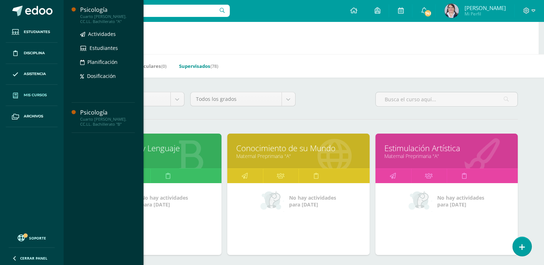
click at [96, 17] on div "Cuarto [PERSON_NAME]. CC.LL. Bachillerato "A"" at bounding box center [107, 19] width 55 height 10
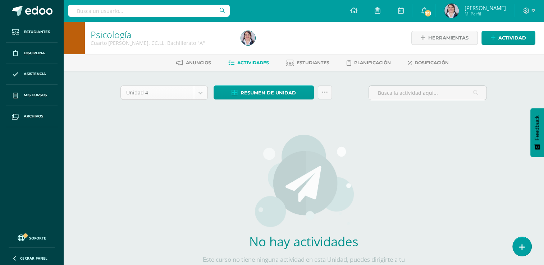
click at [202, 90] on body "Estudiantes Disciplina Asistencia Mis cursos Archivos Soporte Ayuda Reportar un…" at bounding box center [272, 154] width 544 height 309
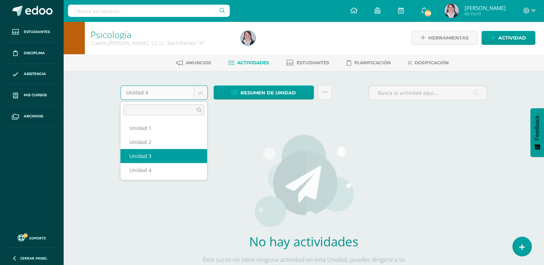
select select "Unidad 3"
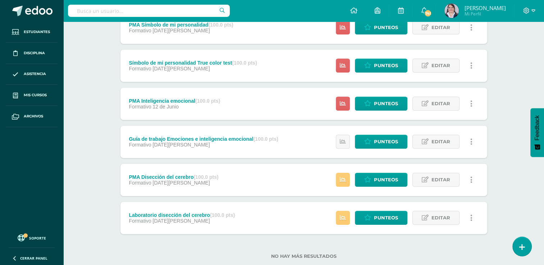
scroll to position [302, 0]
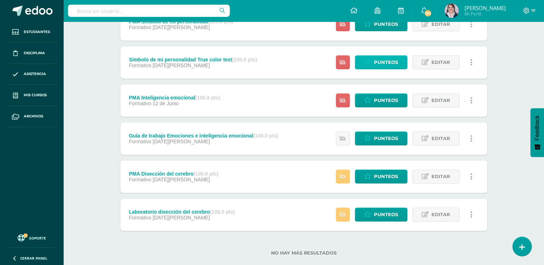
click at [377, 61] on span "Punteos" at bounding box center [386, 62] width 24 height 13
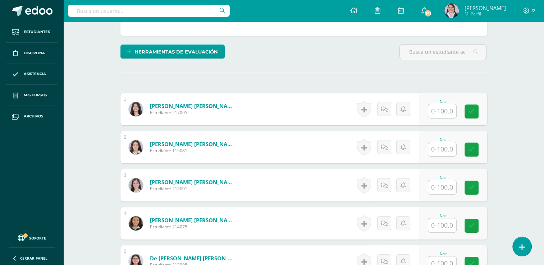
scroll to position [157, 0]
click at [447, 109] on input "text" at bounding box center [446, 111] width 29 height 14
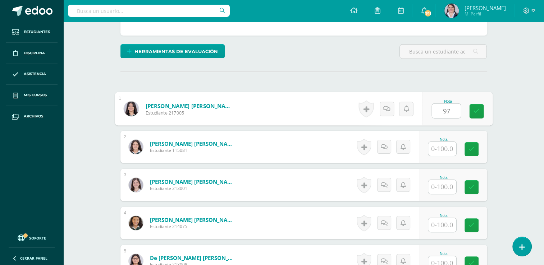
type input "97"
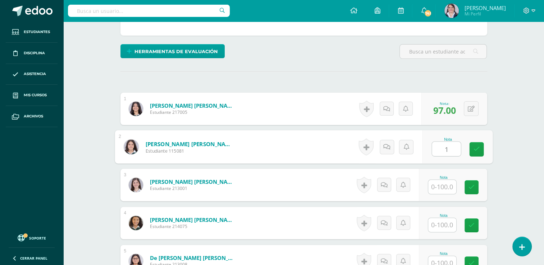
scroll to position [158, 0]
type input "100"
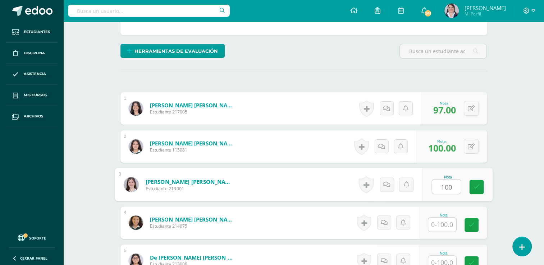
type input "100"
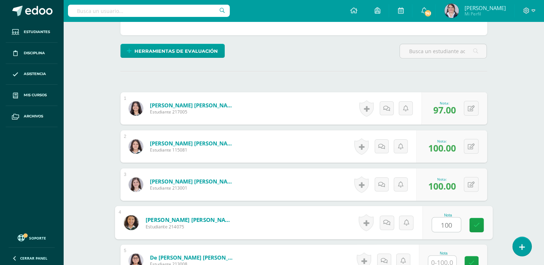
type input "100"
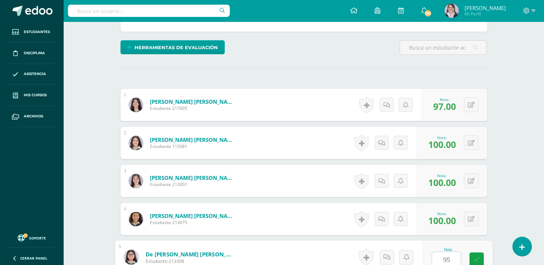
type input "95"
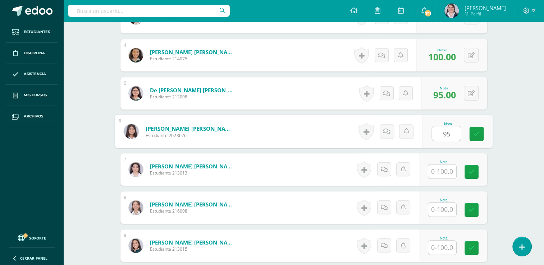
type input "95"
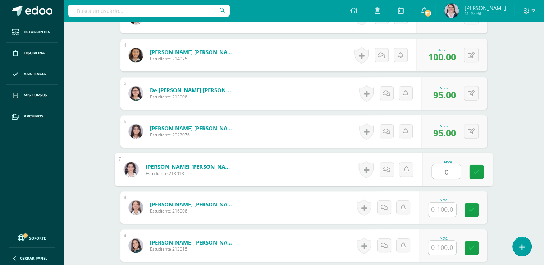
type input "0"
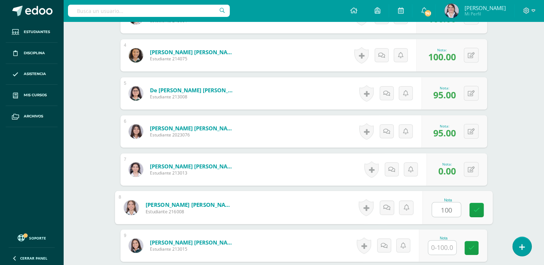
type input "100"
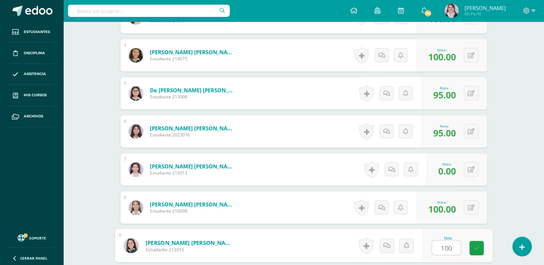
type input "100"
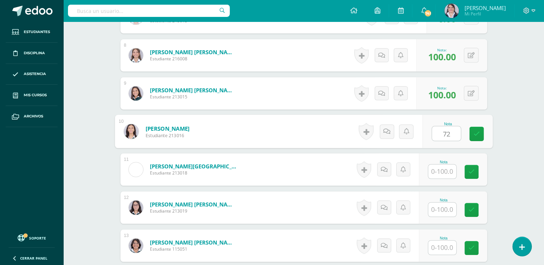
type input "72"
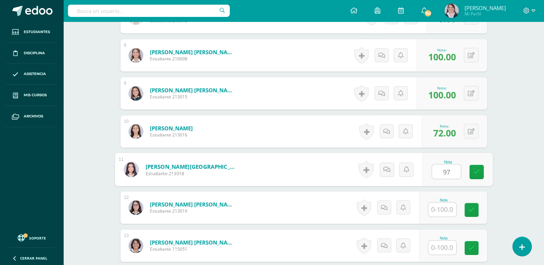
type input "97"
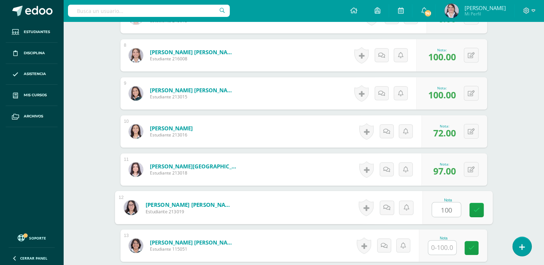
type input "100"
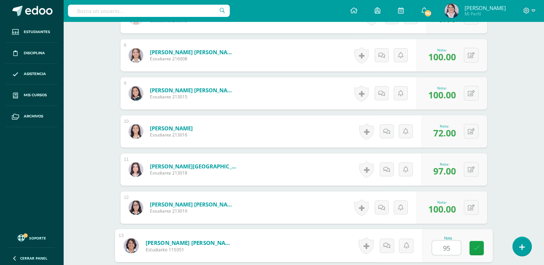
type input "95"
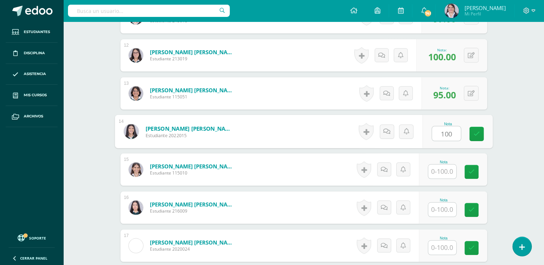
type input "100"
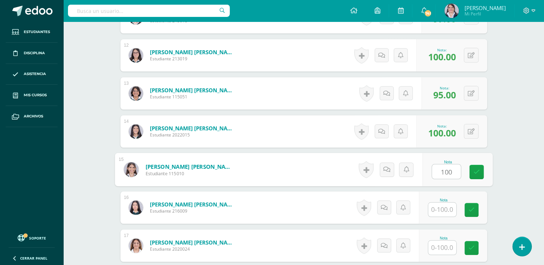
type input "100"
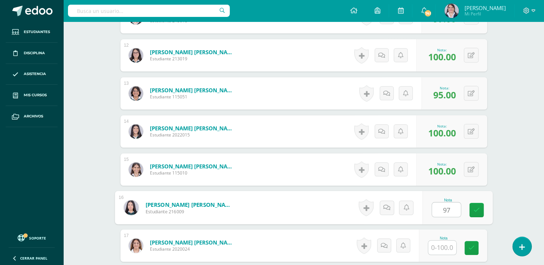
type input "97"
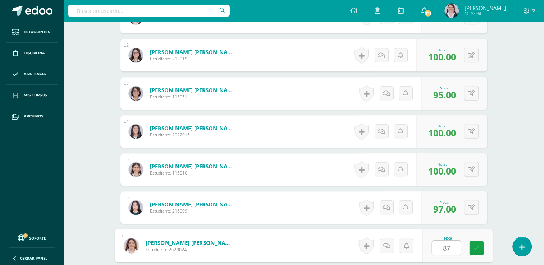
type input "87"
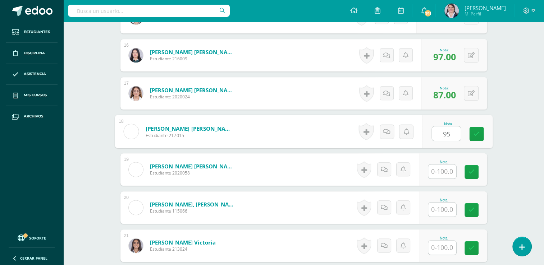
type input "95"
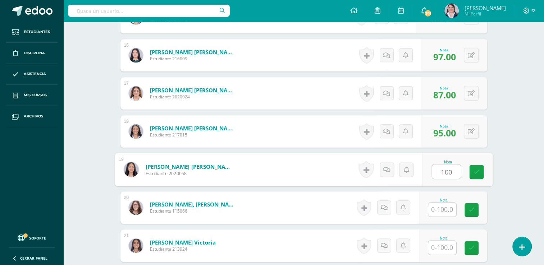
type input "100"
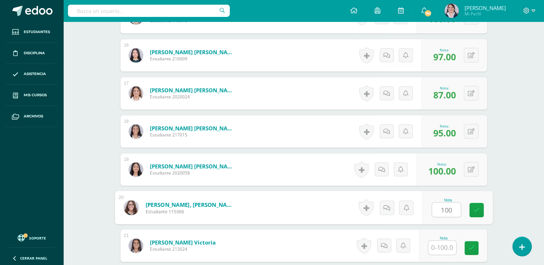
type input "100"
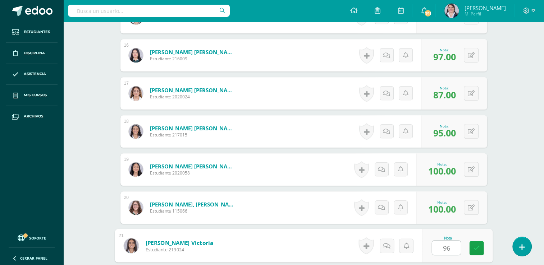
type input "96"
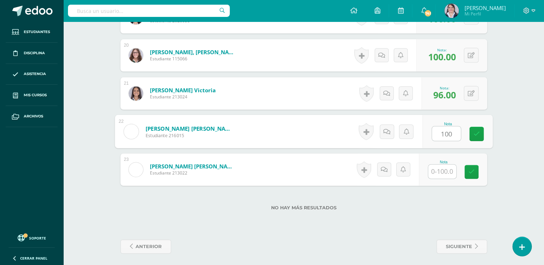
type input "100"
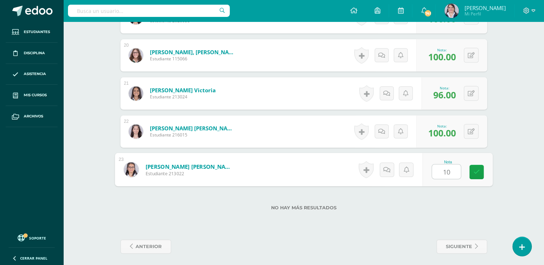
type input "100"
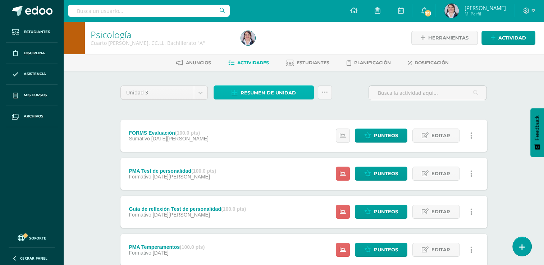
click at [270, 92] on span "Resumen de unidad" at bounding box center [268, 92] width 55 height 13
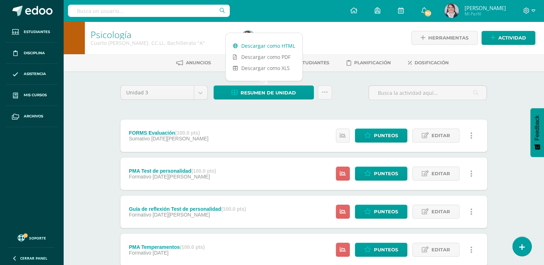
click at [261, 47] on link "Descargar como HTML" at bounding box center [264, 45] width 77 height 11
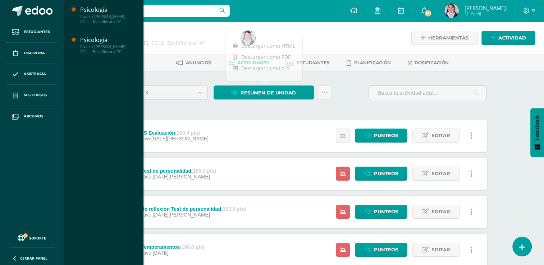
click at [37, 95] on span "Mis cursos" at bounding box center [35, 95] width 23 height 6
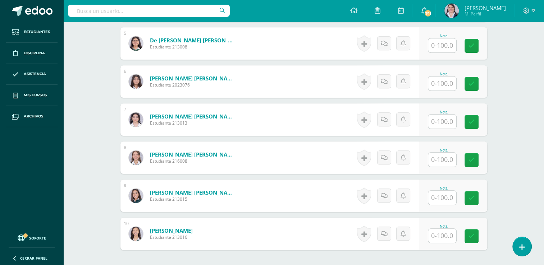
scroll to position [376, 0]
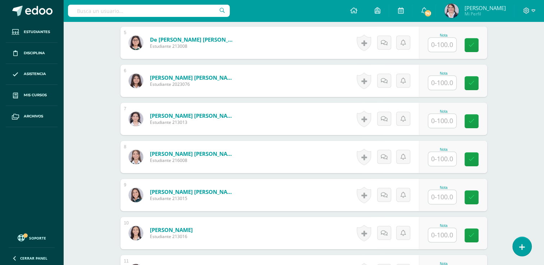
click at [441, 120] on input "text" at bounding box center [442, 121] width 28 height 14
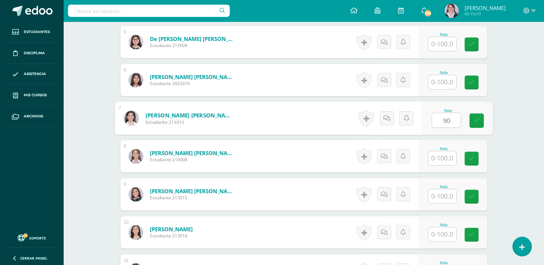
type input "90"
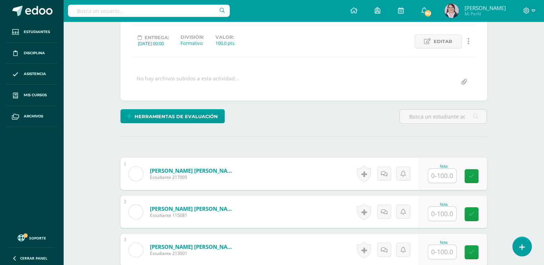
scroll to position [0, 0]
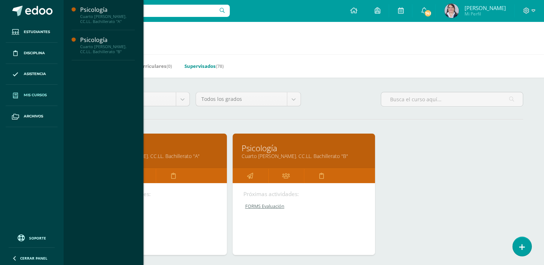
click at [201, 66] on link "Supervisados (78)" at bounding box center [204, 66] width 39 height 12
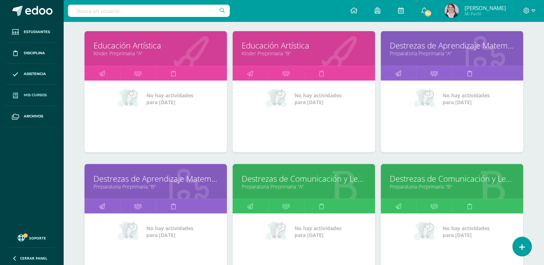
scroll to position [1316, 0]
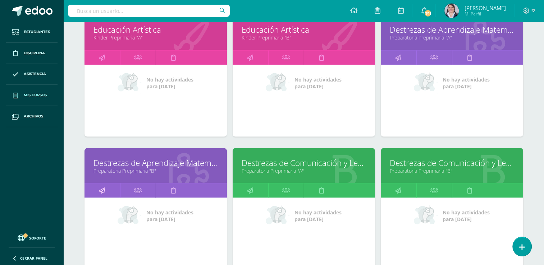
click at [101, 189] on icon at bounding box center [102, 190] width 6 height 14
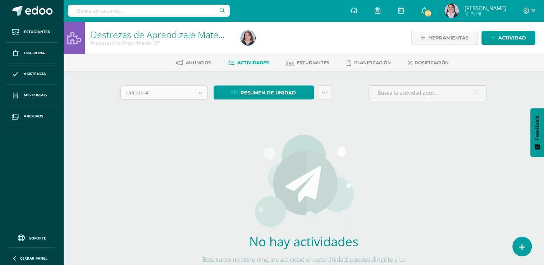
click at [200, 93] on body "Estudiantes Disciplina Asistencia Mis cursos Archivos Soporte Ayuda Reportar un…" at bounding box center [272, 154] width 544 height 309
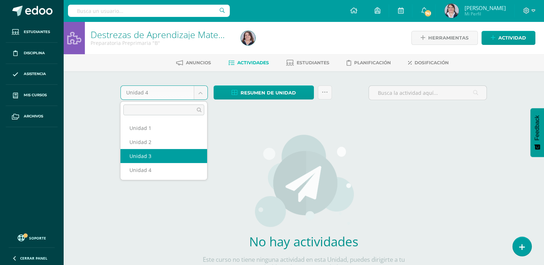
select select "Unidad 3"
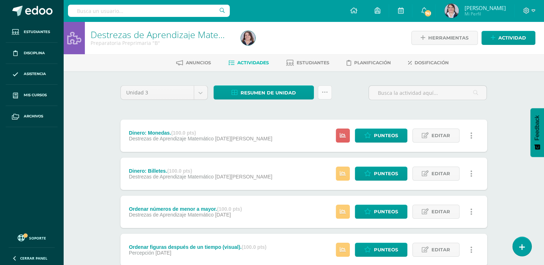
click at [329, 92] on link at bounding box center [325, 93] width 14 height 14
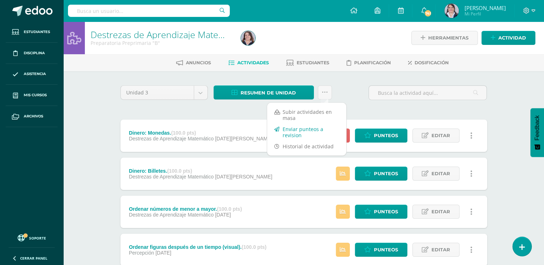
click at [292, 132] on link "Enviar punteos a revision" at bounding box center [306, 132] width 79 height 17
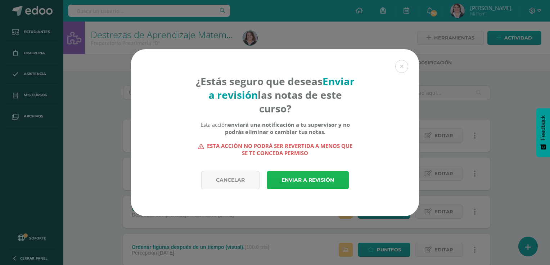
click at [295, 178] on link "Enviar a revisión" at bounding box center [308, 180] width 82 height 18
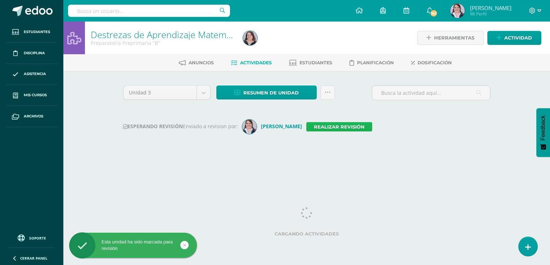
click at [333, 126] on link "Realizar revisión" at bounding box center [339, 126] width 66 height 9
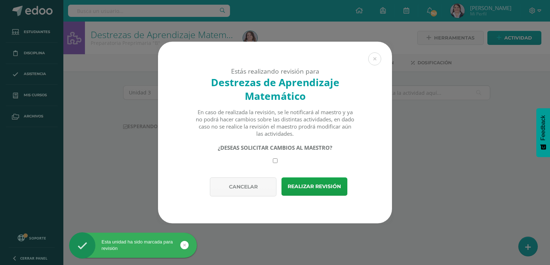
click at [276, 160] on input "checkbox" at bounding box center [275, 161] width 5 height 5
checkbox input "true"
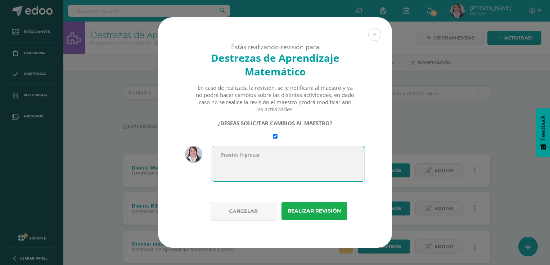
type textarea "Puedes ingresar"
click at [318, 214] on button "Realizar revisión" at bounding box center [314, 211] width 66 height 18
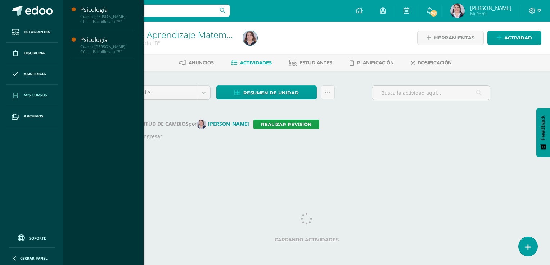
click at [29, 94] on span "Mis cursos" at bounding box center [35, 95] width 23 height 6
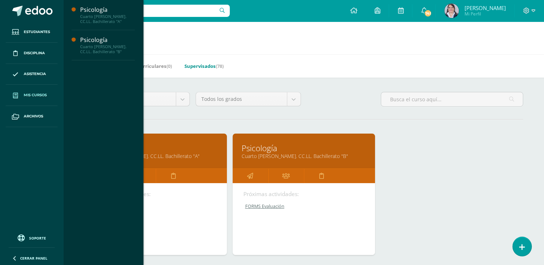
click at [209, 65] on link "Supervisados (78)" at bounding box center [204, 66] width 39 height 12
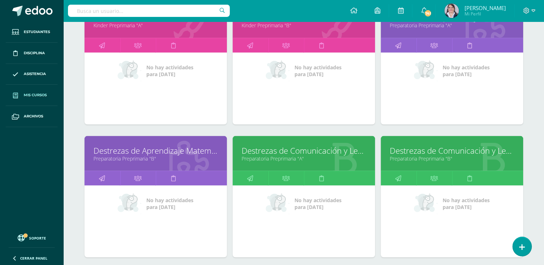
scroll to position [1331, 0]
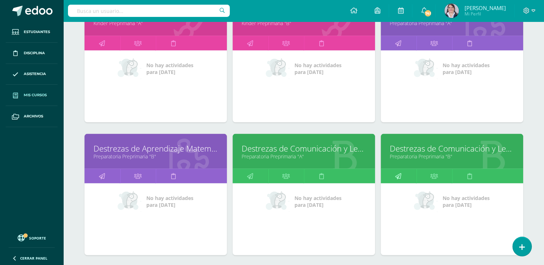
click at [396, 172] on icon at bounding box center [398, 176] width 6 height 14
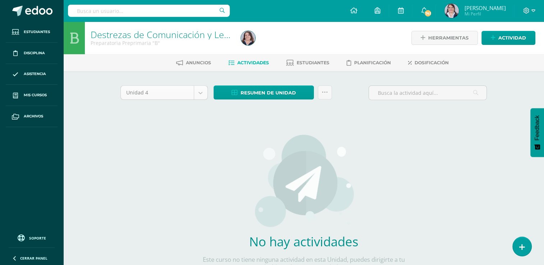
click at [200, 91] on body "Estudiantes Disciplina Asistencia Mis cursos Archivos Soporte Ayuda Reportar un…" at bounding box center [272, 154] width 544 height 309
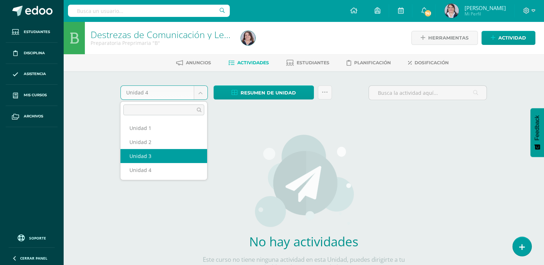
select select "Unidad 3"
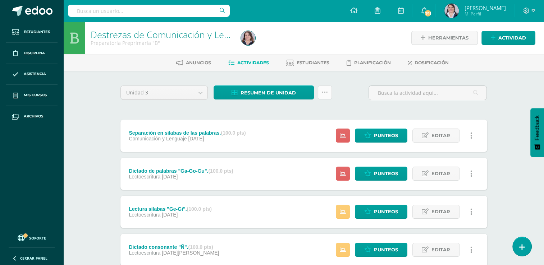
click at [325, 91] on icon at bounding box center [325, 93] width 6 height 6
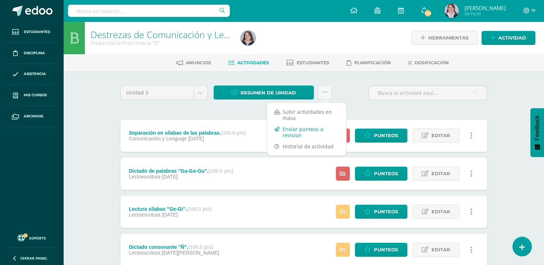
click at [304, 130] on link "Enviar punteos a revision" at bounding box center [306, 132] width 79 height 17
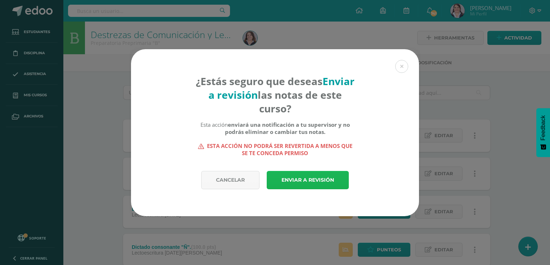
click at [305, 179] on link "Enviar a revisión" at bounding box center [308, 180] width 82 height 18
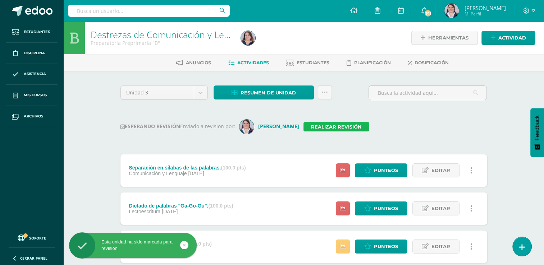
click at [318, 126] on link "Realizar revisión" at bounding box center [337, 126] width 66 height 9
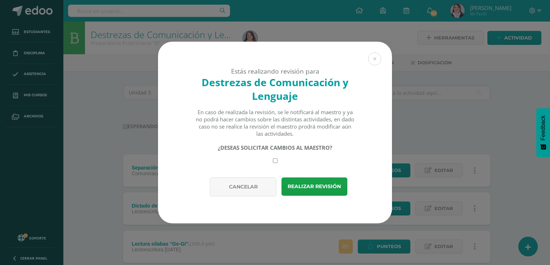
click at [275, 161] on input "checkbox" at bounding box center [275, 161] width 5 height 5
checkbox input "true"
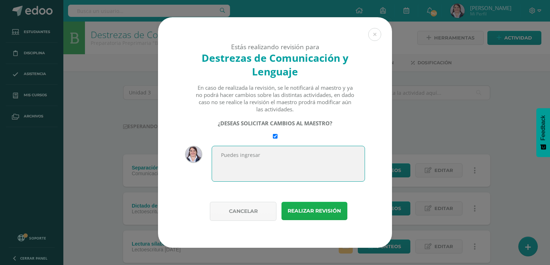
type textarea "Puedes ingresar"
click at [319, 215] on button "Realizar revisión" at bounding box center [314, 211] width 66 height 18
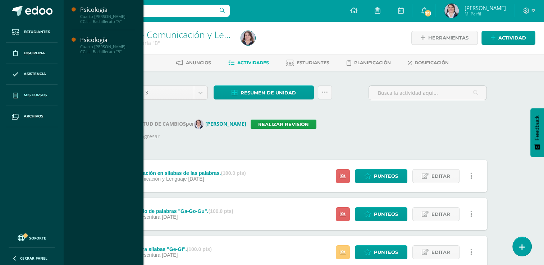
click at [34, 93] on span "Mis cursos" at bounding box center [35, 95] width 23 height 6
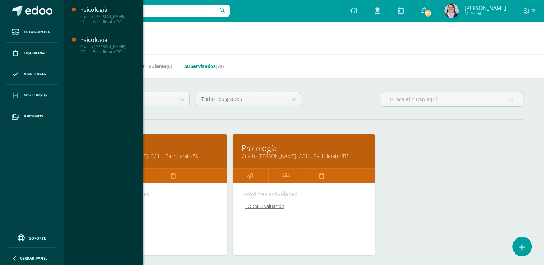
click at [198, 65] on link "Supervisados (78)" at bounding box center [204, 66] width 39 height 12
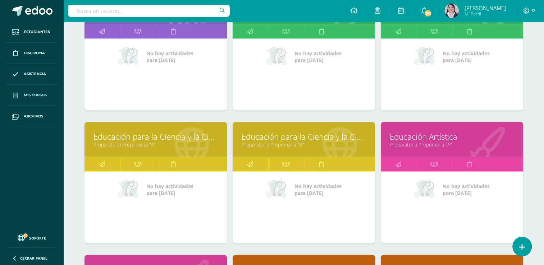
scroll to position [1504, 0]
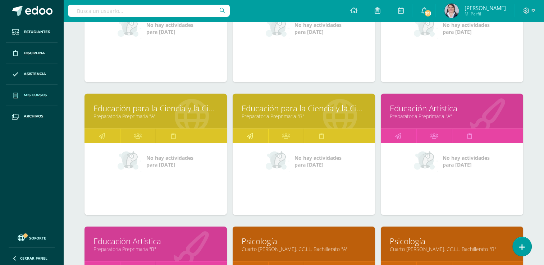
click at [250, 132] on icon at bounding box center [250, 136] width 6 height 14
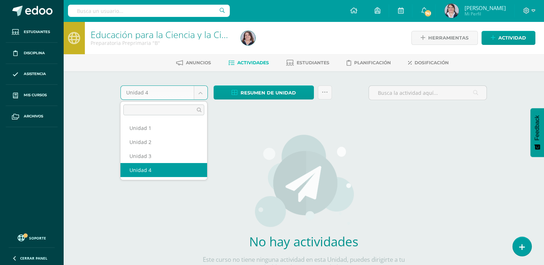
click at [200, 93] on body "Estudiantes Disciplina Asistencia Mis cursos Archivos Soporte Ayuda Reportar un…" at bounding box center [272, 154] width 544 height 309
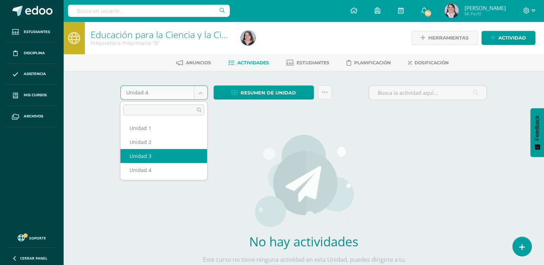
select select "Unidad 3"
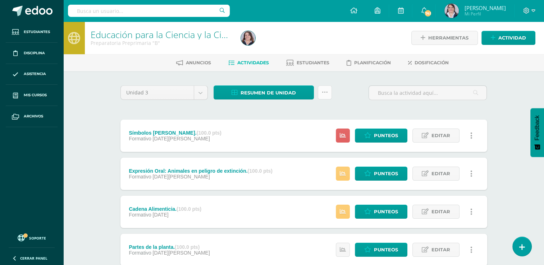
click at [325, 94] on icon at bounding box center [325, 93] width 6 height 6
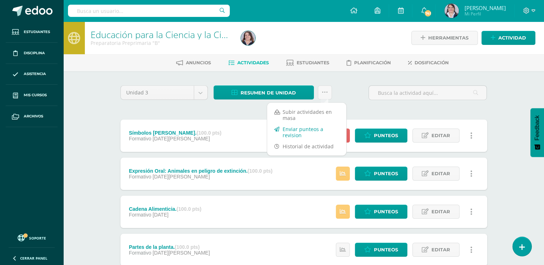
click at [296, 130] on link "Enviar punteos a revision" at bounding box center [306, 132] width 79 height 17
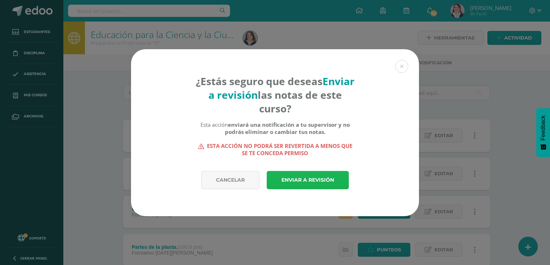
click at [314, 180] on link "Enviar a revisión" at bounding box center [308, 180] width 82 height 18
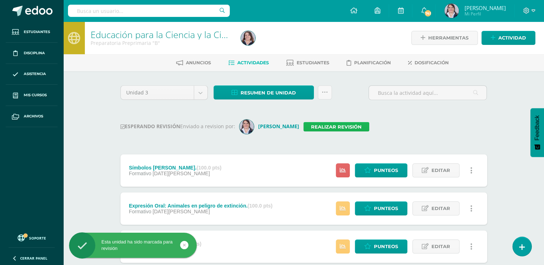
click at [328, 126] on link "Realizar revisión" at bounding box center [337, 126] width 66 height 9
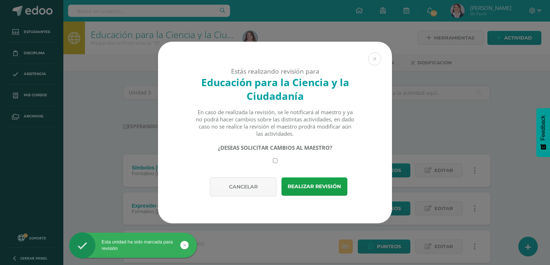
click at [273, 162] on input "checkbox" at bounding box center [275, 161] width 5 height 5
checkbox input "true"
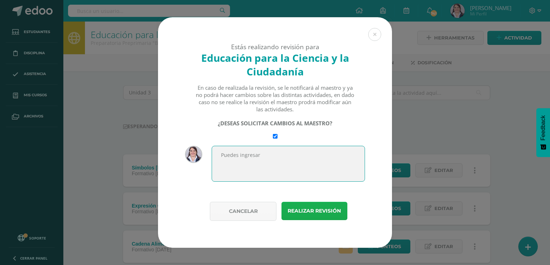
type textarea "Puedes ingresar"
click at [317, 214] on button "Realizar revisión" at bounding box center [314, 211] width 66 height 18
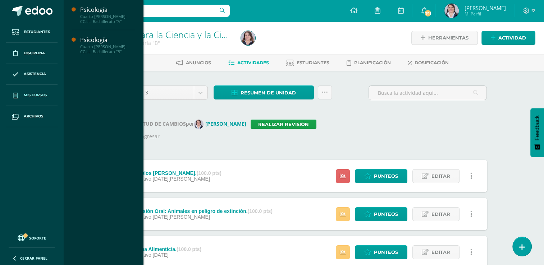
click at [32, 94] on span "Mis cursos" at bounding box center [35, 95] width 23 height 6
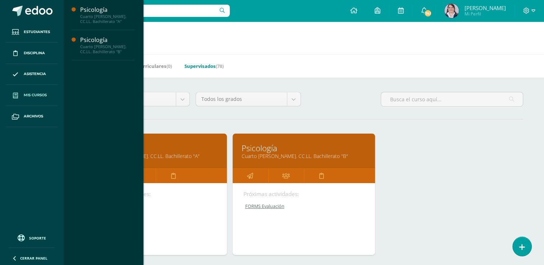
click at [200, 68] on link "Supervisados (78)" at bounding box center [204, 66] width 39 height 12
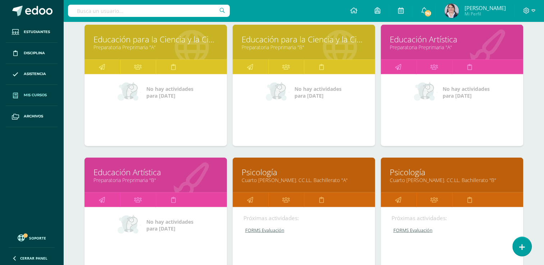
scroll to position [1575, 0]
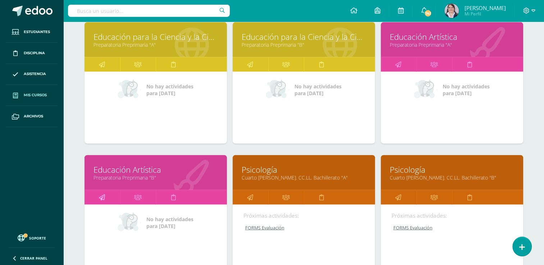
click at [101, 192] on icon at bounding box center [102, 198] width 6 height 14
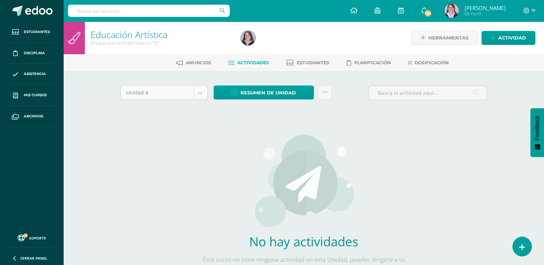
click at [200, 94] on body "Estudiantes Disciplina Asistencia Mis cursos Archivos Soporte Ayuda Reportar un…" at bounding box center [272, 154] width 544 height 309
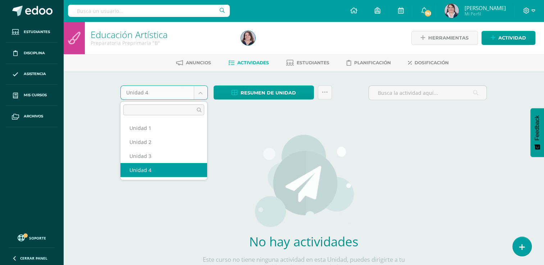
drag, startPoint x: 136, startPoint y: 165, endPoint x: 148, endPoint y: 153, distance: 17.3
click at [200, 92] on body "Estudiantes Disciplina Asistencia Mis cursos Archivos Soporte Ayuda Reportar un…" at bounding box center [272, 154] width 544 height 309
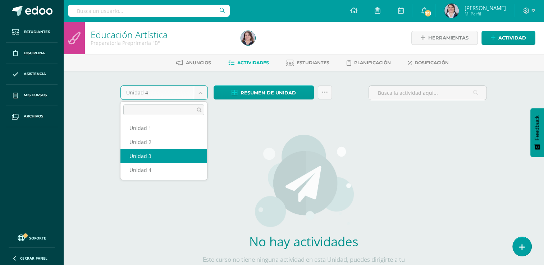
select select "Unidad 3"
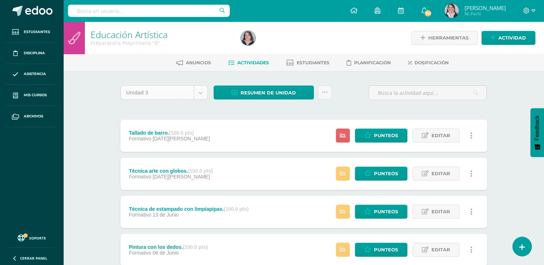
click at [200, 94] on body "Estudiantes Disciplina Asistencia Mis cursos Archivos Soporte Ayuda Reportar un…" at bounding box center [272, 157] width 544 height 314
click at [324, 93] on icon at bounding box center [325, 93] width 6 height 6
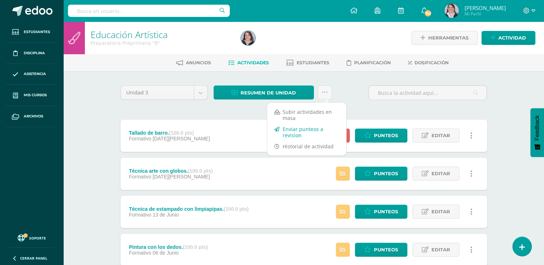
click at [299, 128] on link "Enviar punteos a revision" at bounding box center [306, 132] width 79 height 17
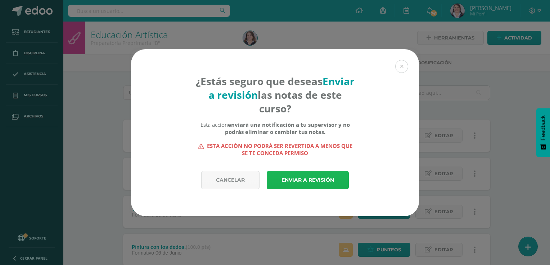
click at [311, 176] on link "Enviar a revisión" at bounding box center [308, 180] width 82 height 18
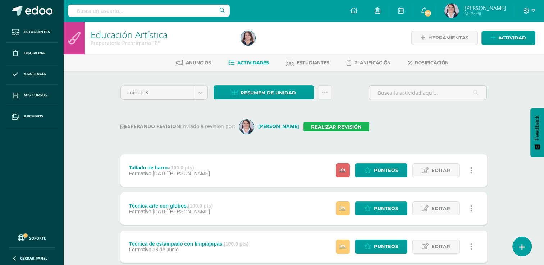
click at [324, 125] on link "Realizar revisión" at bounding box center [337, 126] width 66 height 9
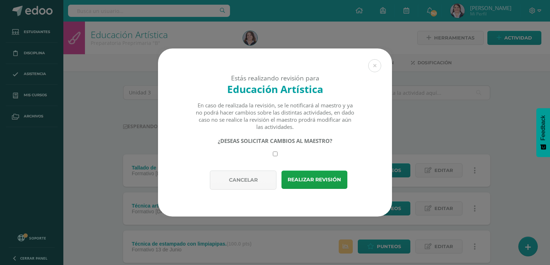
click at [274, 155] on input "checkbox" at bounding box center [275, 154] width 5 height 5
checkbox input "true"
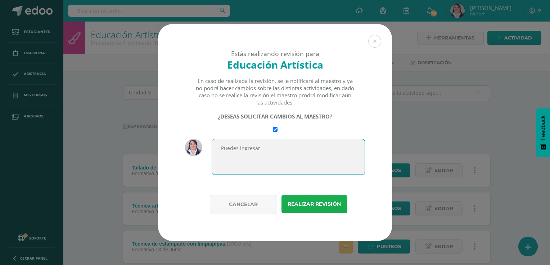
type textarea "Puedes ingresar"
click at [311, 203] on button "Realizar revisión" at bounding box center [314, 204] width 66 height 18
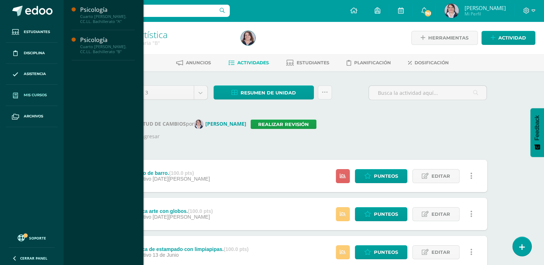
click at [35, 95] on span "Mis cursos" at bounding box center [35, 95] width 23 height 6
